Goal: Check status: Check status

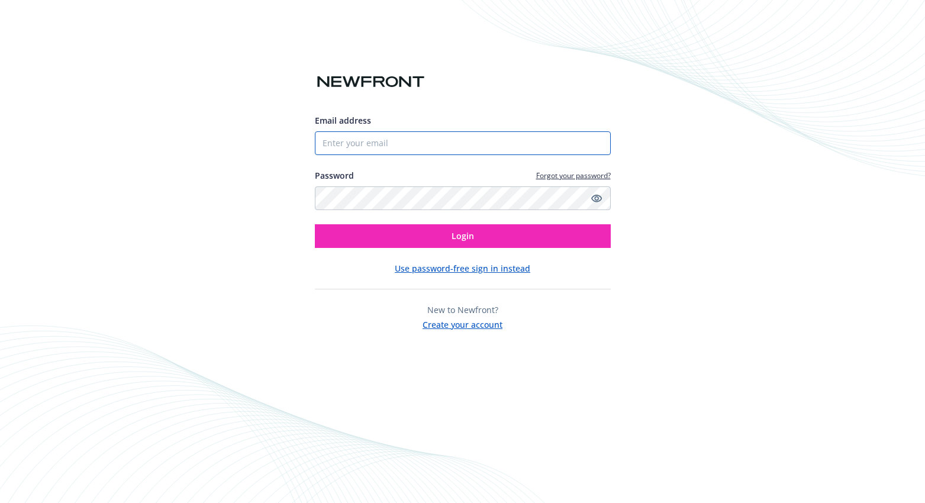
click at [466, 150] on input "Email address" at bounding box center [463, 143] width 296 height 24
type input "[PERSON_NAME][DOMAIN_NAME][EMAIL_ADDRESS][PERSON_NAME][DOMAIN_NAME]"
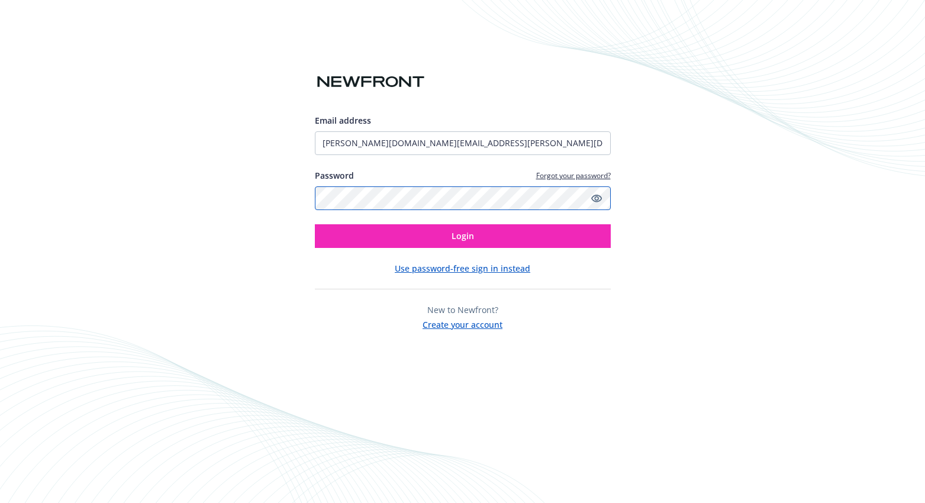
click at [315, 224] on button "Login" at bounding box center [463, 236] width 296 height 24
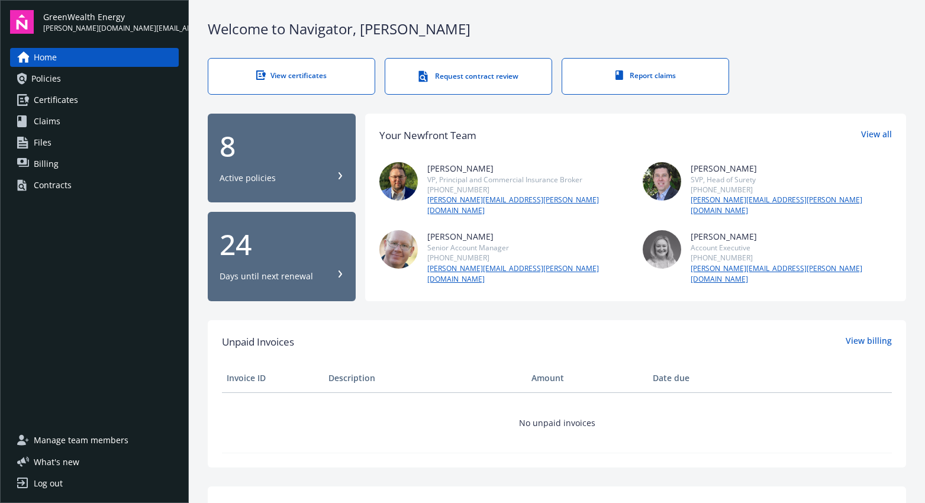
click at [274, 159] on div "8 Active policies" at bounding box center [282, 158] width 124 height 52
